Goal: Check status: Check status

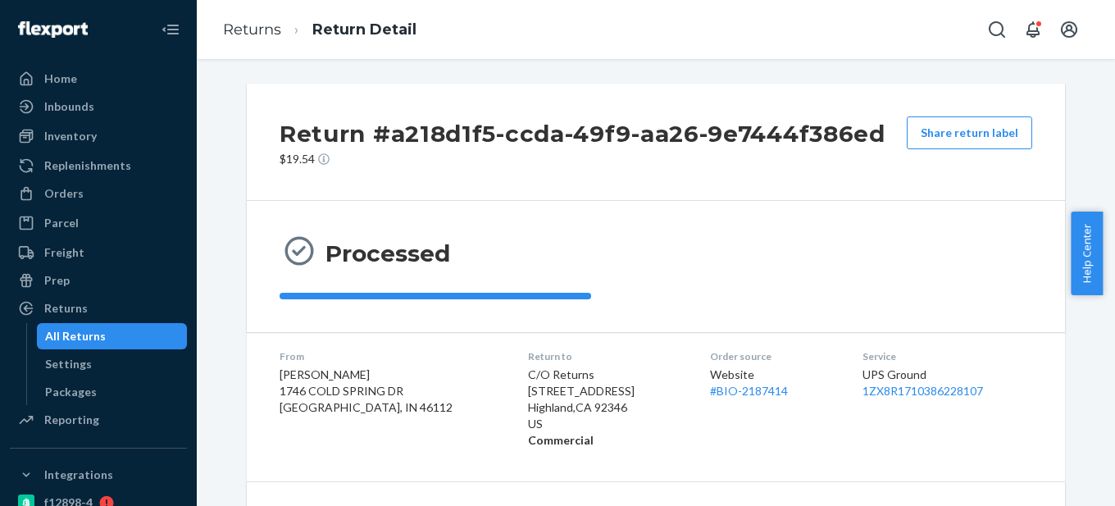
scroll to position [344, 0]
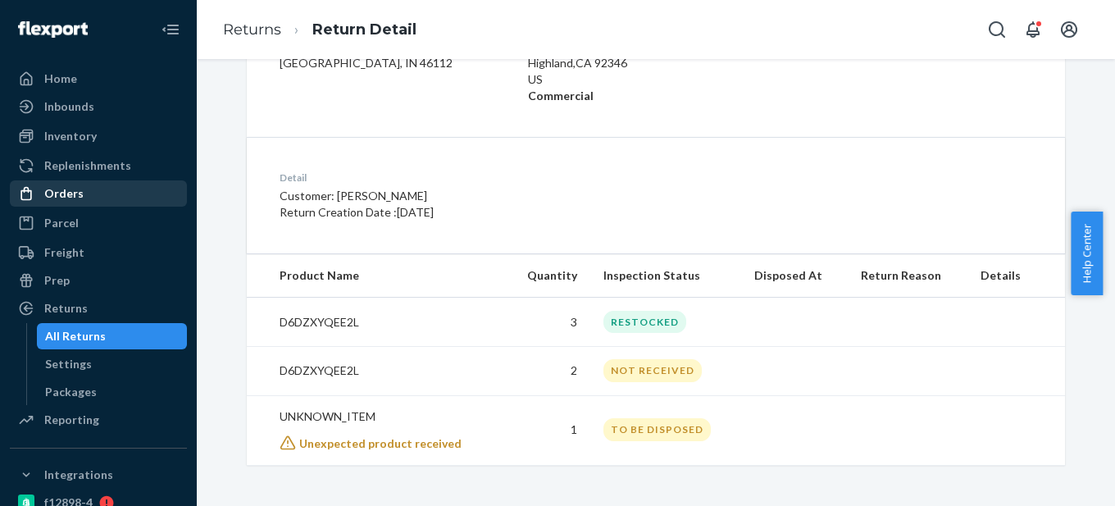
click at [93, 200] on div "Orders" at bounding box center [98, 193] width 174 height 23
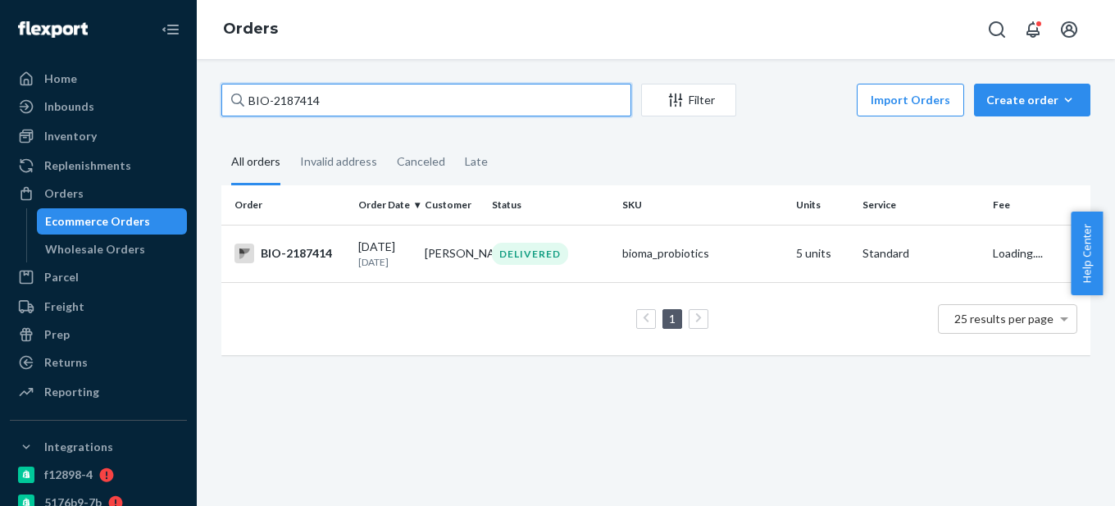
drag, startPoint x: 272, startPoint y: 103, endPoint x: 400, endPoint y: 100, distance: 128.0
click at [400, 100] on input "BIO-2187414" at bounding box center [426, 100] width 410 height 33
paste input "2483773"
type input "BIO- 2483773"
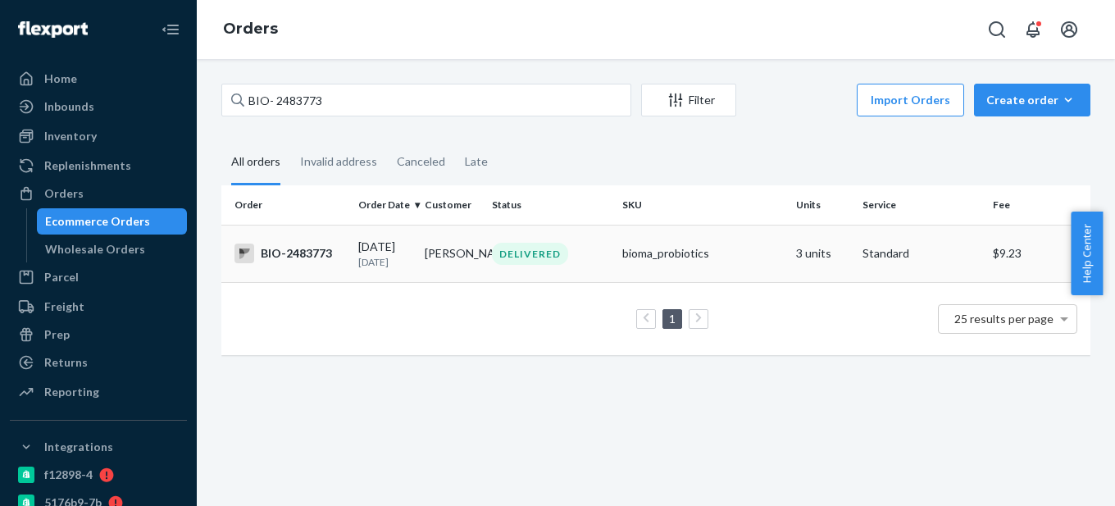
click at [280, 260] on div "BIO-2483773" at bounding box center [290, 254] width 111 height 20
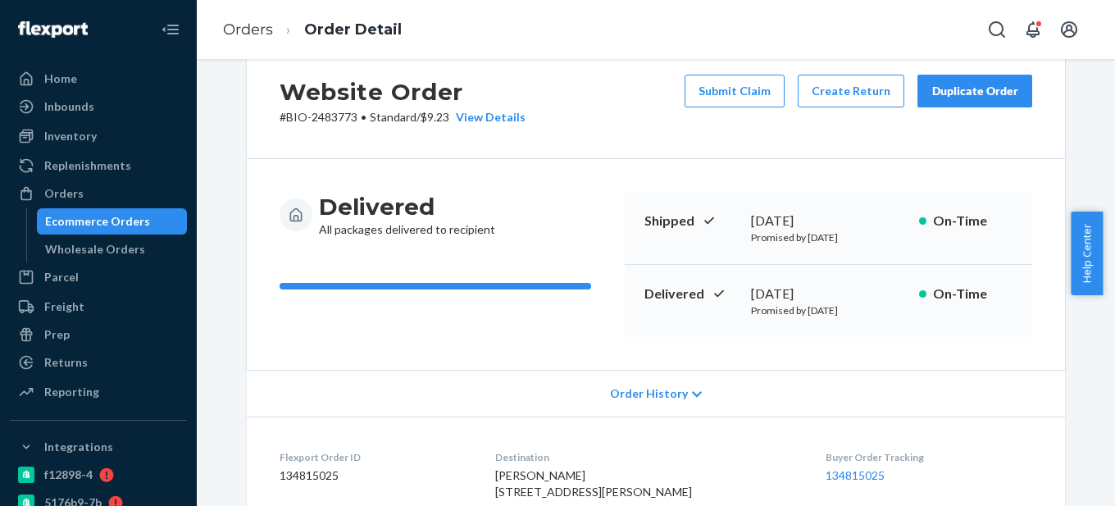
scroll to position [40, 0]
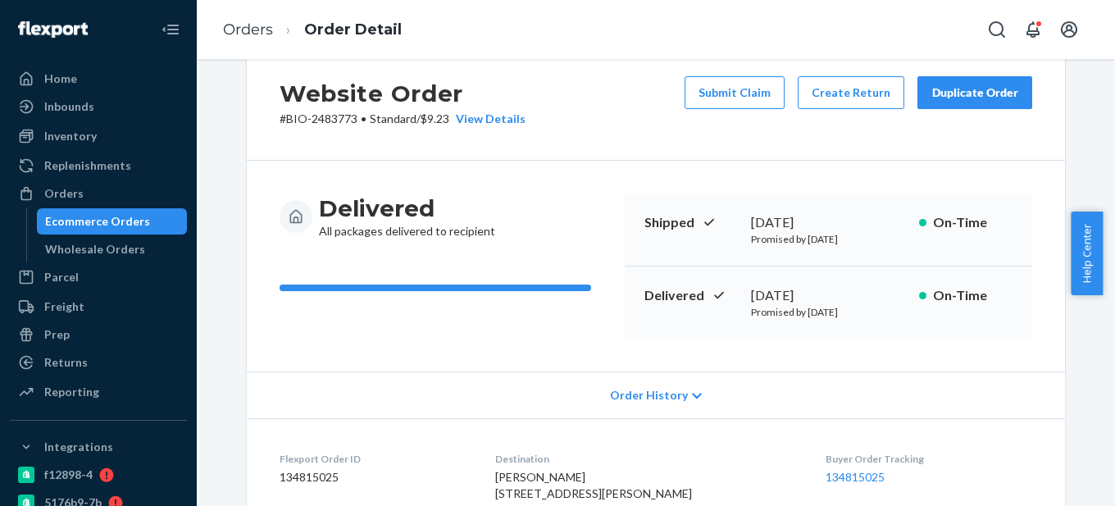
drag, startPoint x: 741, startPoint y: 295, endPoint x: 840, endPoint y: 323, distance: 102.3
click at [840, 323] on div "Delivered [DATE] Promised by [DATE] On-Time" at bounding box center [829, 303] width 408 height 72
click at [855, 289] on div "[DATE]" at bounding box center [828, 295] width 155 height 19
drag, startPoint x: 850, startPoint y: 291, endPoint x: 747, endPoint y: 289, distance: 102.5
click at [751, 289] on div "[DATE]" at bounding box center [828, 295] width 155 height 19
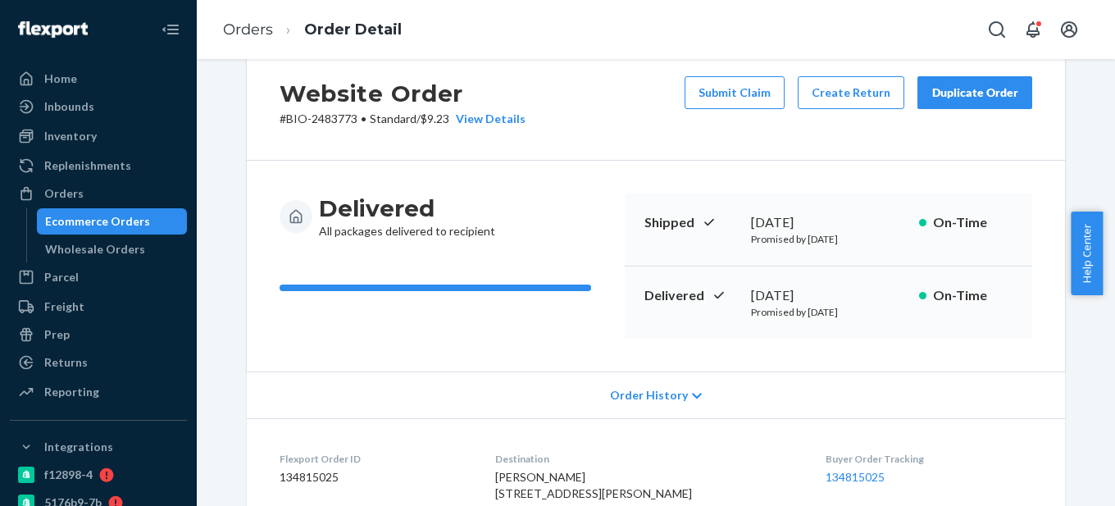
copy div "[DATE]"
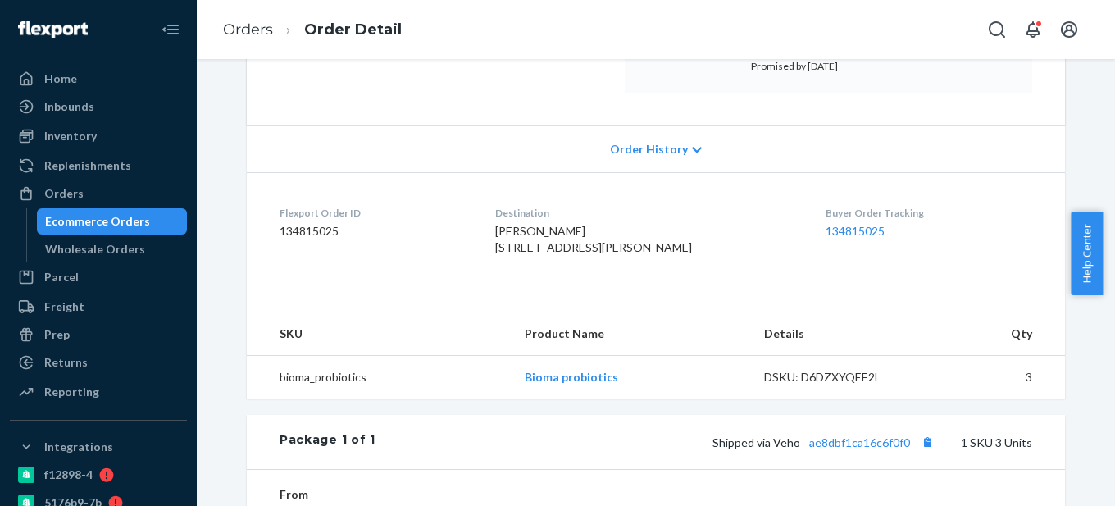
drag, startPoint x: 513, startPoint y: 247, endPoint x: 557, endPoint y: 280, distance: 54.5
click at [557, 256] on div "[PERSON_NAME] [STREET_ADDRESS][PERSON_NAME]" at bounding box center [647, 239] width 305 height 33
copy span "[STREET_ADDRESS][PERSON_NAME]"
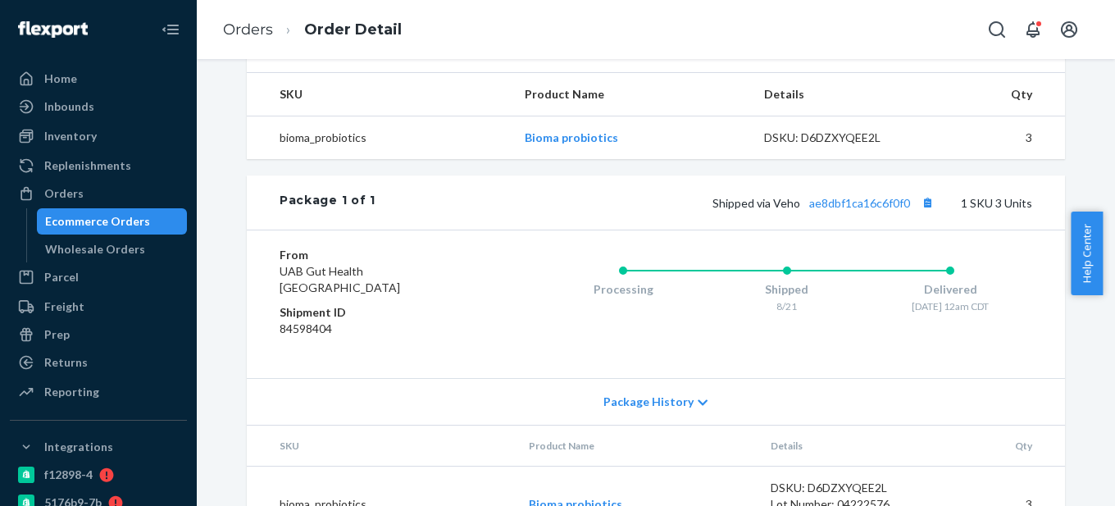
scroll to position [532, 0]
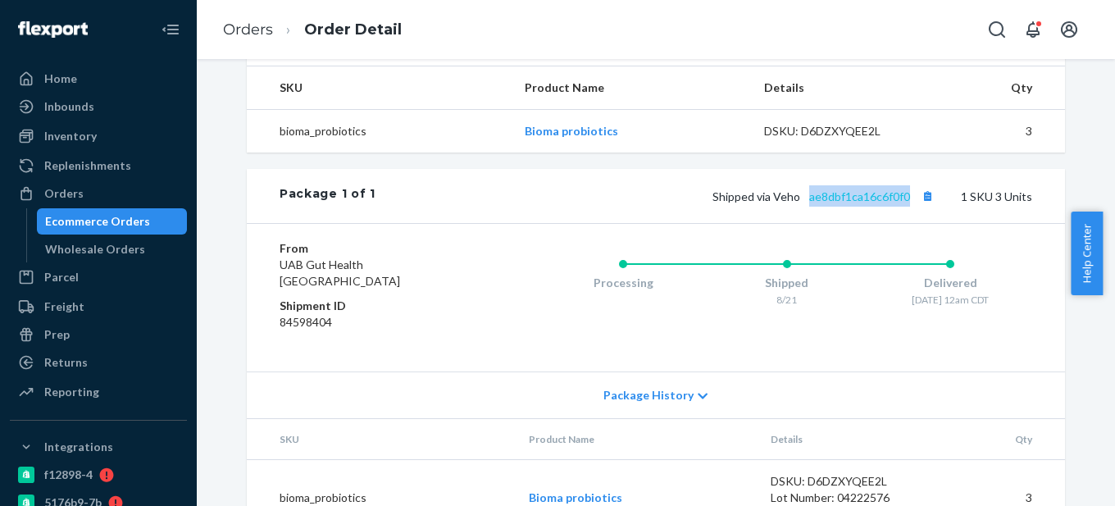
drag, startPoint x: 909, startPoint y: 230, endPoint x: 807, endPoint y: 225, distance: 101.8
click at [807, 203] on span "Shipped via Veho ae8dbf1ca16c6f0f0" at bounding box center [826, 196] width 226 height 14
copy link "ae8dbf1ca16c6f0f0"
